Goal: Task Accomplishment & Management: Use online tool/utility

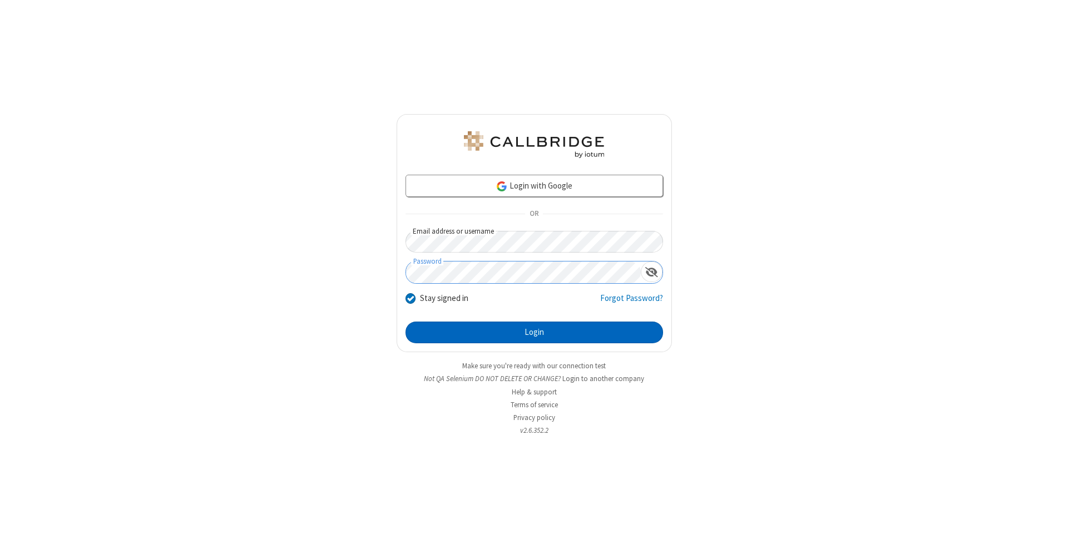
click at [534, 333] on button "Login" at bounding box center [533, 332] width 257 height 22
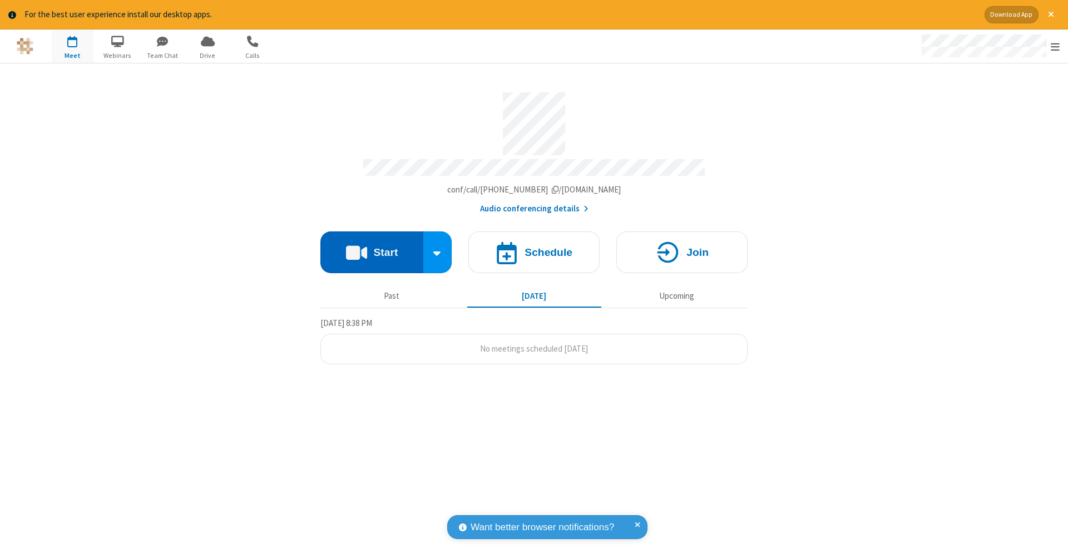
click at [371, 246] on button "Start" at bounding box center [371, 252] width 103 height 42
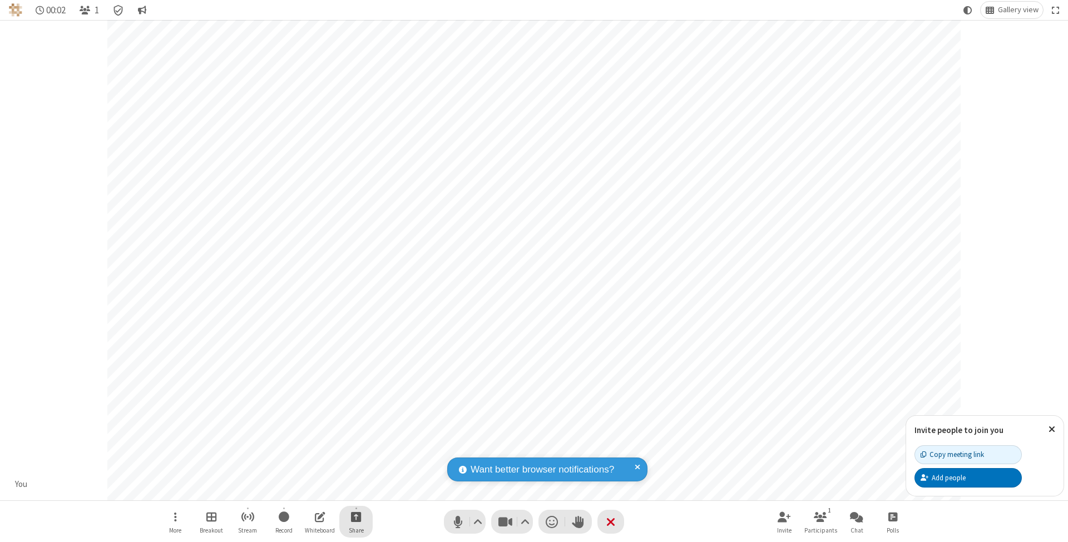
click at [355, 517] on span "Start sharing" at bounding box center [356, 517] width 11 height 14
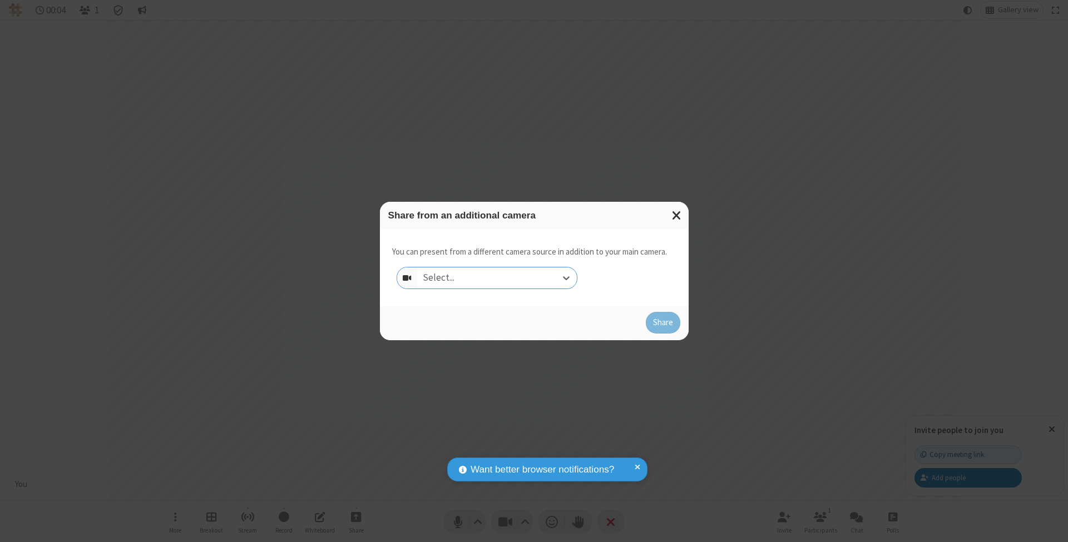
click at [497, 277] on div "Select..." at bounding box center [497, 277] width 160 height 21
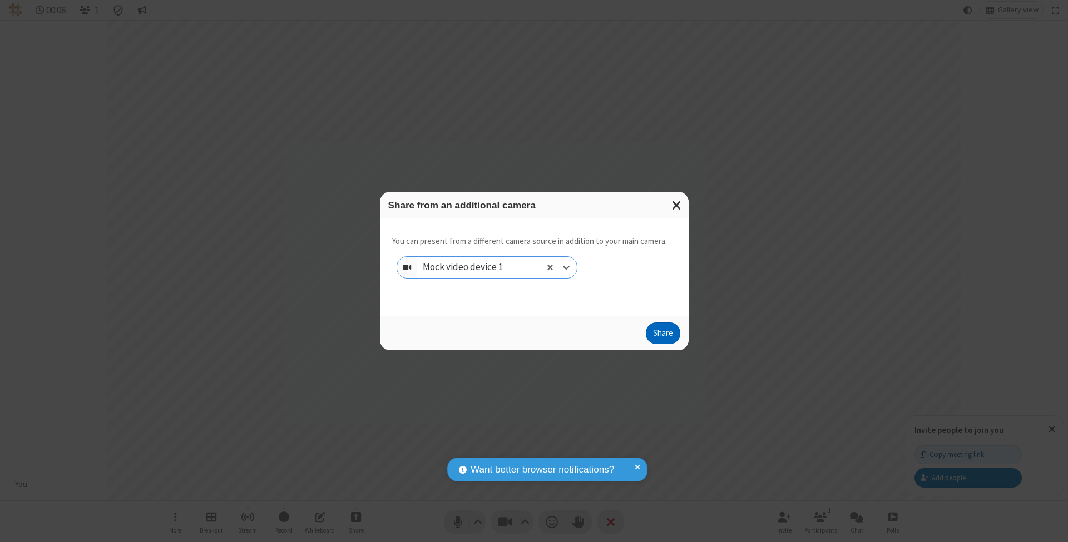
click at [662, 344] on button "Share" at bounding box center [663, 334] width 34 height 22
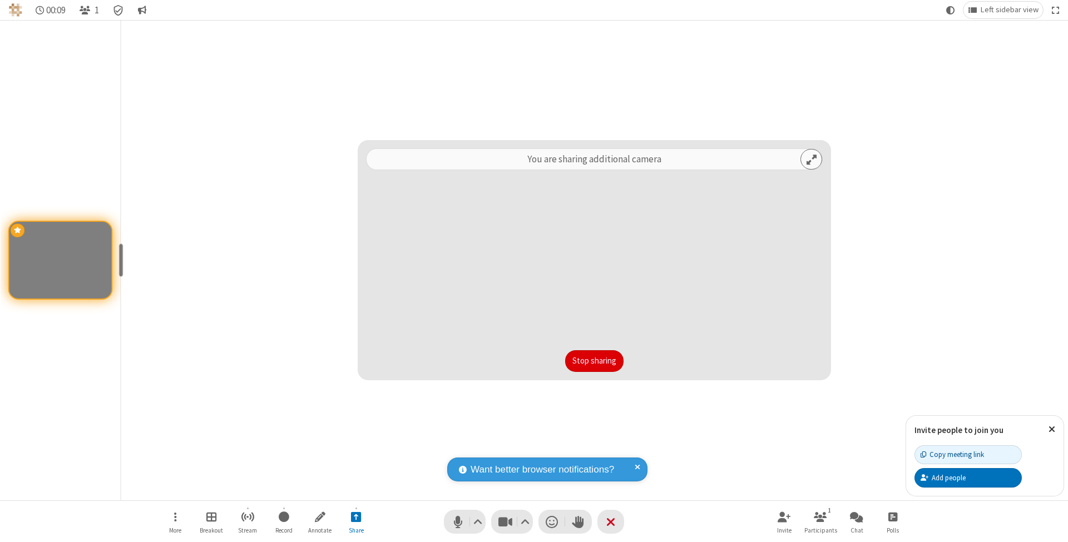
click at [594, 361] on button "Stop sharing" at bounding box center [594, 361] width 58 height 22
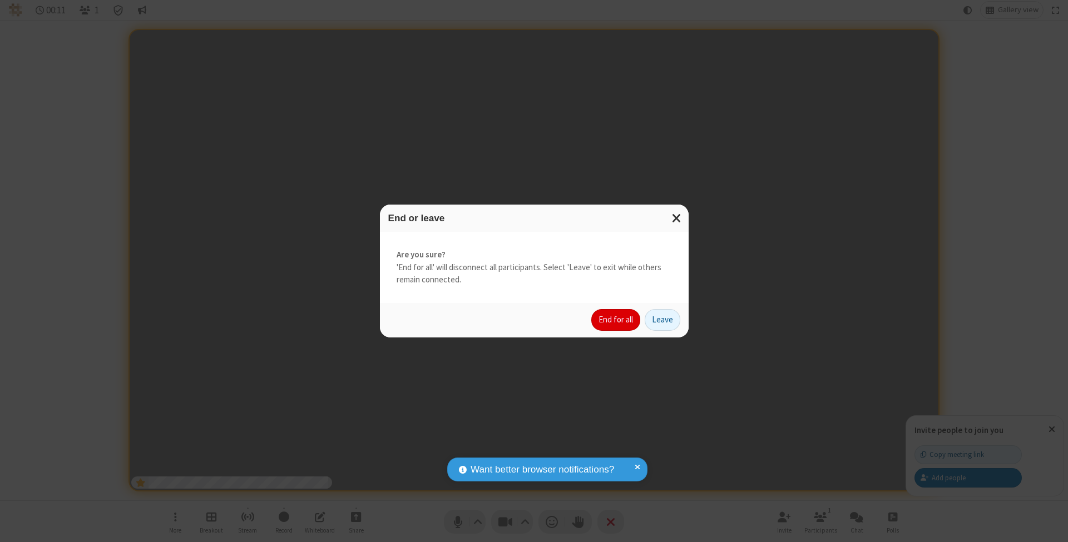
click at [616, 319] on button "End for all" at bounding box center [615, 320] width 49 height 22
